Goal: Task Accomplishment & Management: Manage account settings

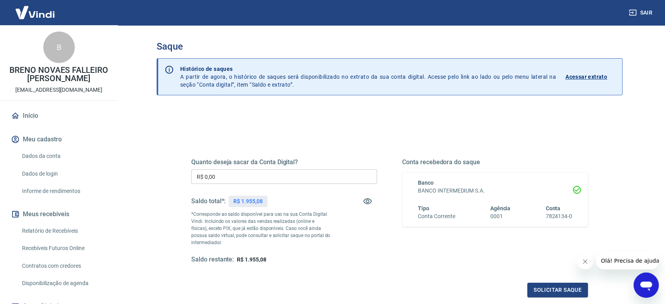
click at [304, 177] on input "R$ 0,00" at bounding box center [284, 176] width 186 height 15
type input "R$ 974,23"
click at [550, 292] on button "Solicitar saque" at bounding box center [557, 290] width 61 height 15
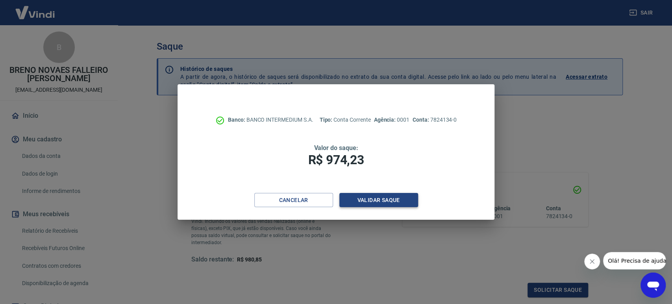
click at [355, 202] on button "Validar saque" at bounding box center [378, 200] width 79 height 15
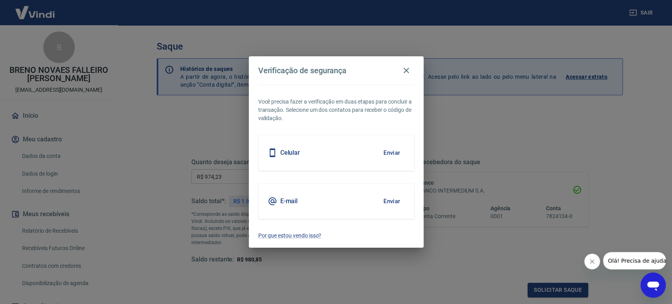
click at [390, 154] on button "Enviar" at bounding box center [392, 152] width 26 height 17
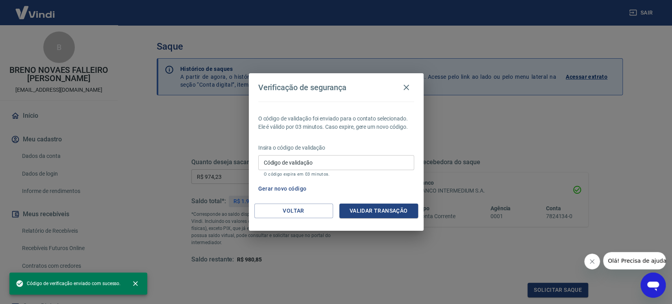
click at [343, 159] on input "Código de validação" at bounding box center [336, 162] width 156 height 15
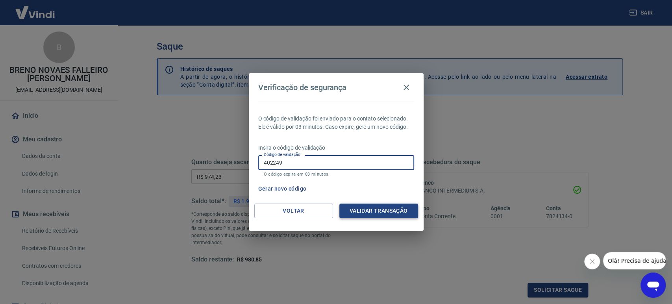
type input "402249"
click at [363, 211] on button "Validar transação" at bounding box center [378, 210] width 79 height 15
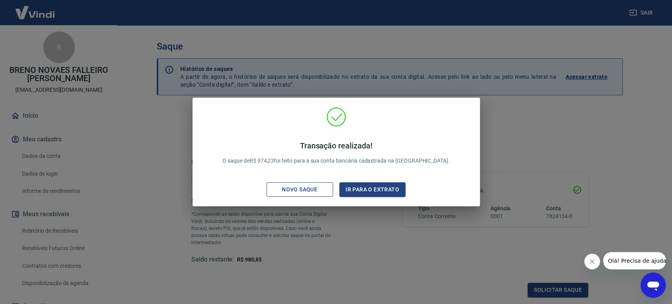
click at [321, 192] on div "Novo saque" at bounding box center [299, 190] width 54 height 10
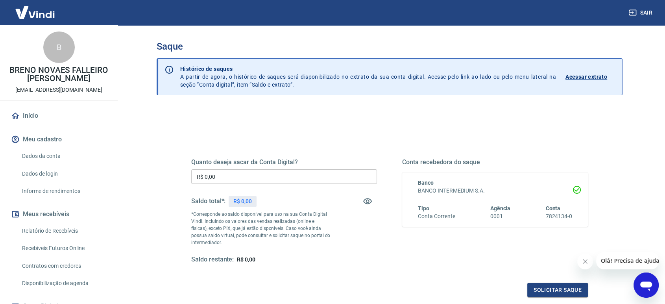
click at [300, 173] on input "R$ 0,00" at bounding box center [284, 176] width 186 height 15
type input "R$ 980,85"
click at [558, 286] on button "Solicitar saque" at bounding box center [557, 290] width 61 height 15
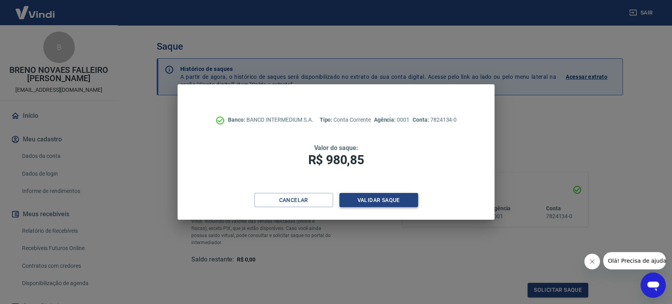
click at [372, 196] on button "Validar saque" at bounding box center [378, 200] width 79 height 15
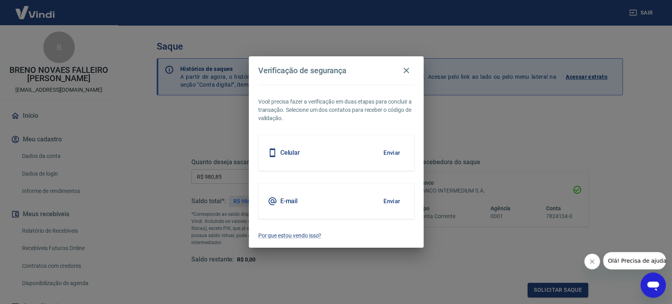
click at [394, 152] on button "Enviar" at bounding box center [392, 152] width 26 height 17
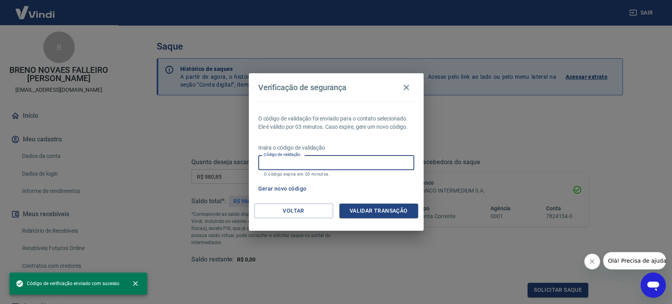
click at [304, 166] on input "Código de validação" at bounding box center [336, 162] width 156 height 15
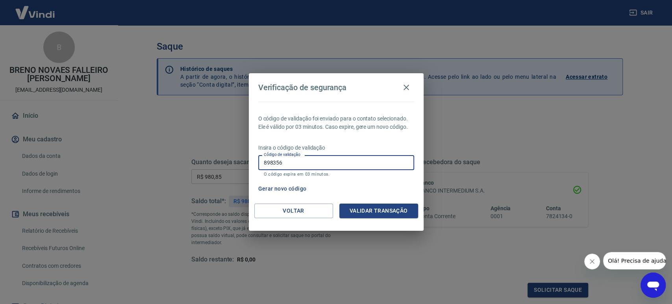
type input "898356"
click at [373, 221] on div "Voltar Validar transação" at bounding box center [336, 216] width 175 height 27
click at [373, 215] on button "Validar transação" at bounding box center [378, 210] width 79 height 15
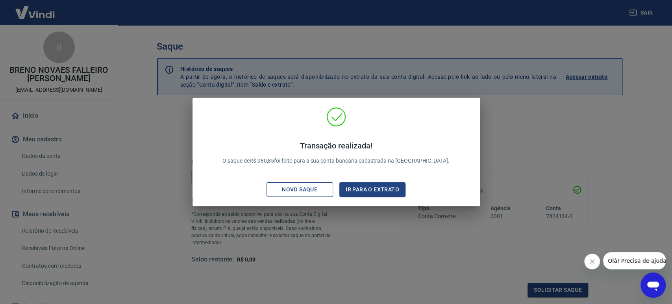
click at [310, 191] on div "Novo saque" at bounding box center [299, 190] width 54 height 10
